Goal: Transaction & Acquisition: Subscribe to service/newsletter

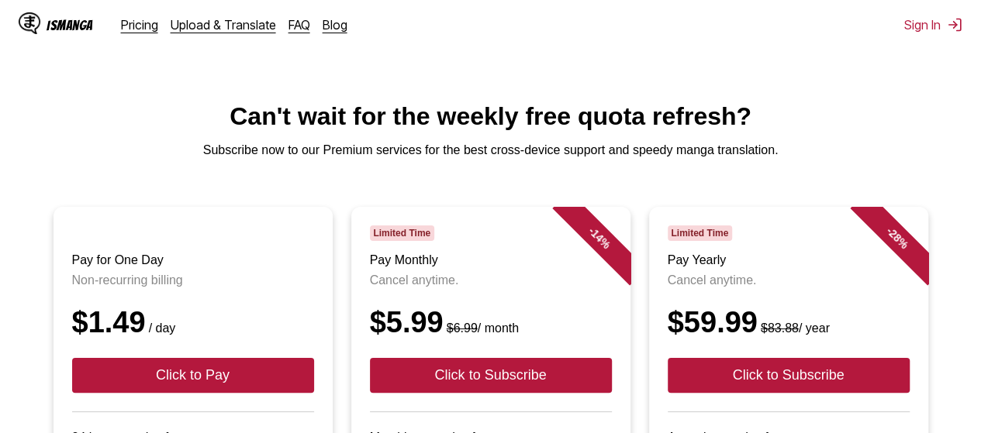
scroll to position [310, 0]
drag, startPoint x: 5, startPoint y: 21, endPoint x: 95, endPoint y: 27, distance: 90.2
click at [101, 29] on div "IsManga Pricing Upload & Translate FAQ Blog Sign In Pricing Upload & Translate …" at bounding box center [490, 25] width 981 height 50
click at [938, 33] on div "IsManga Pricing Upload & Translate FAQ Blog Sign In Pricing Upload & Translate …" at bounding box center [490, 25] width 981 height 50
click at [927, 21] on button "Sign In" at bounding box center [933, 25] width 58 height 16
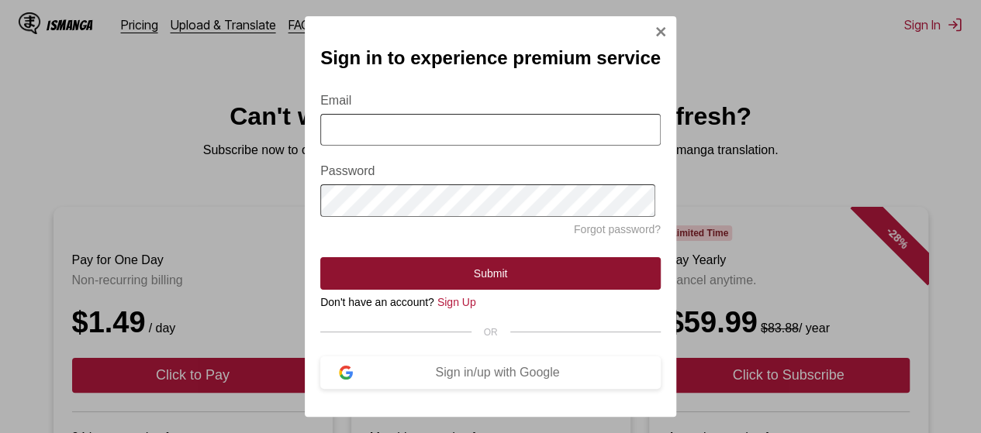
scroll to position [233, 0]
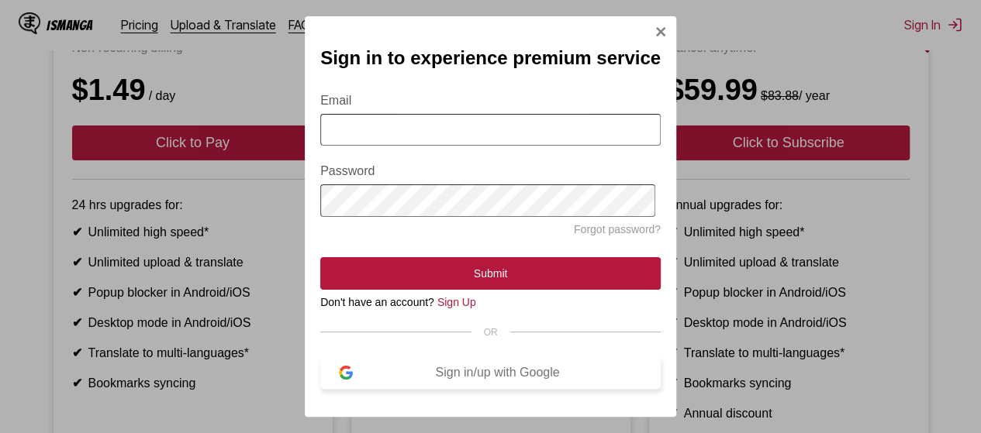
click at [504, 374] on div "Sign in/up with Google" at bounding box center [497, 373] width 289 height 14
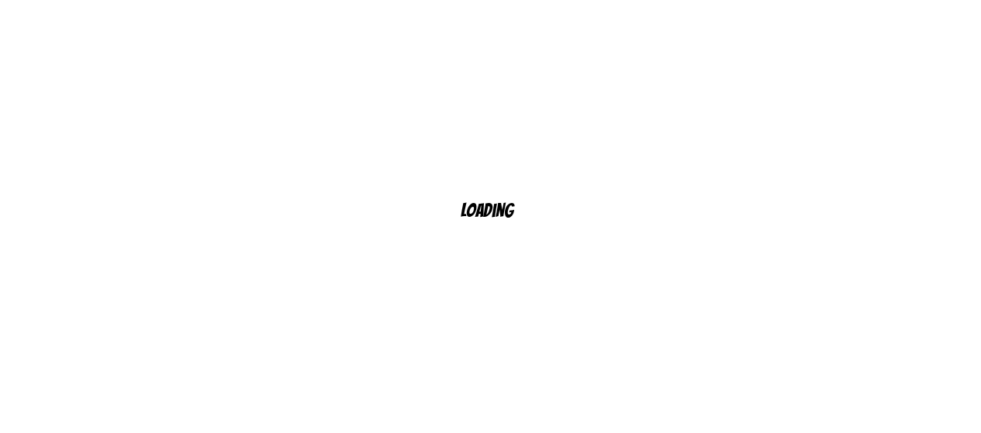
scroll to position [24, 0]
